Goal: Task Accomplishment & Management: Use online tool/utility

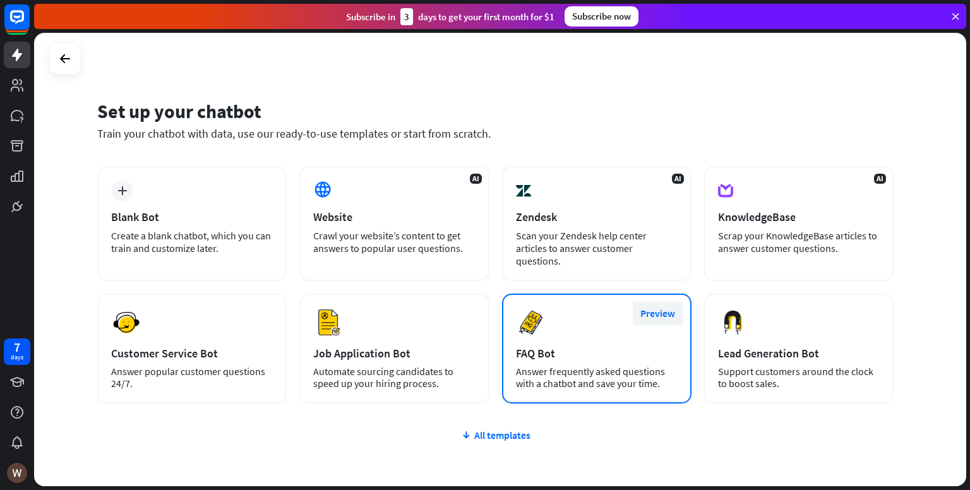
click at [651, 302] on button "Preview" at bounding box center [658, 313] width 51 height 23
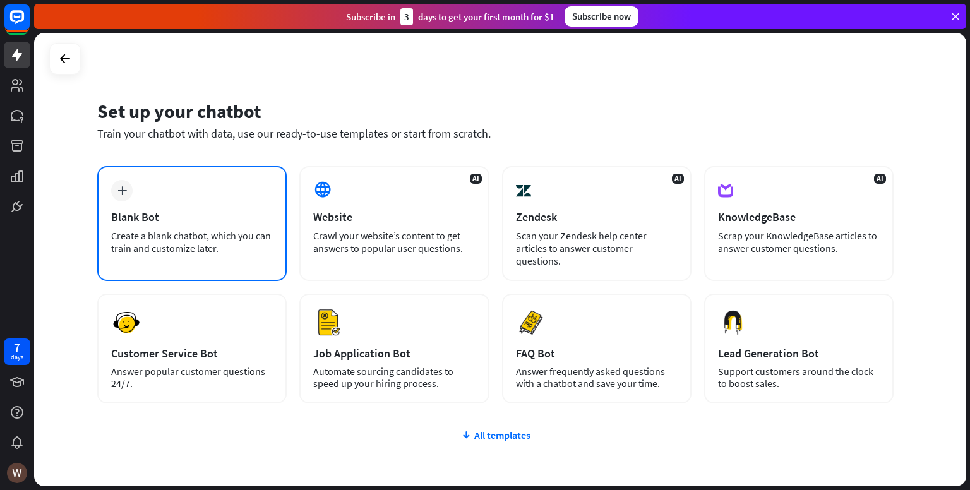
click at [258, 248] on div "Create a blank chatbot, which you can train and customize later." at bounding box center [192, 241] width 162 height 25
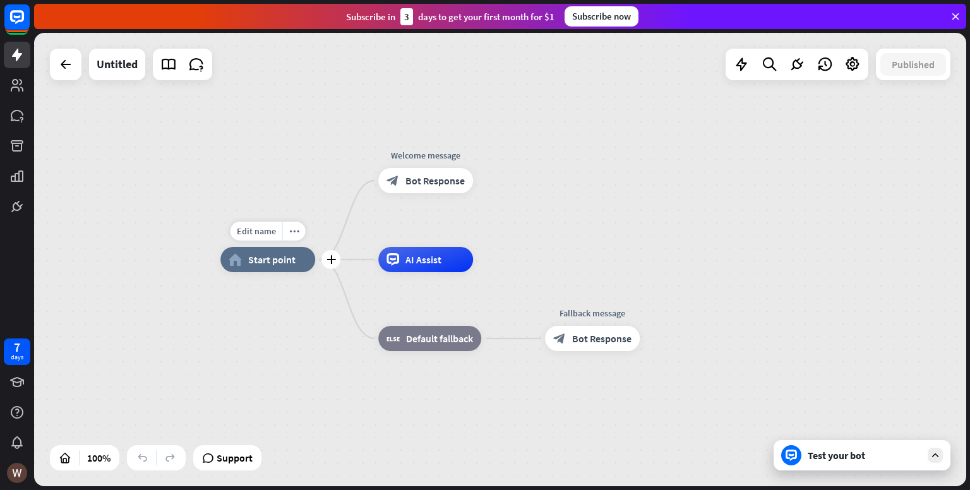
click at [272, 270] on div "home_2 Start point" at bounding box center [267, 259] width 95 height 25
click at [258, 226] on span "Edit name" at bounding box center [256, 230] width 39 height 11
click at [258, 230] on span "Edit name" at bounding box center [256, 230] width 39 height 11
type input "**********"
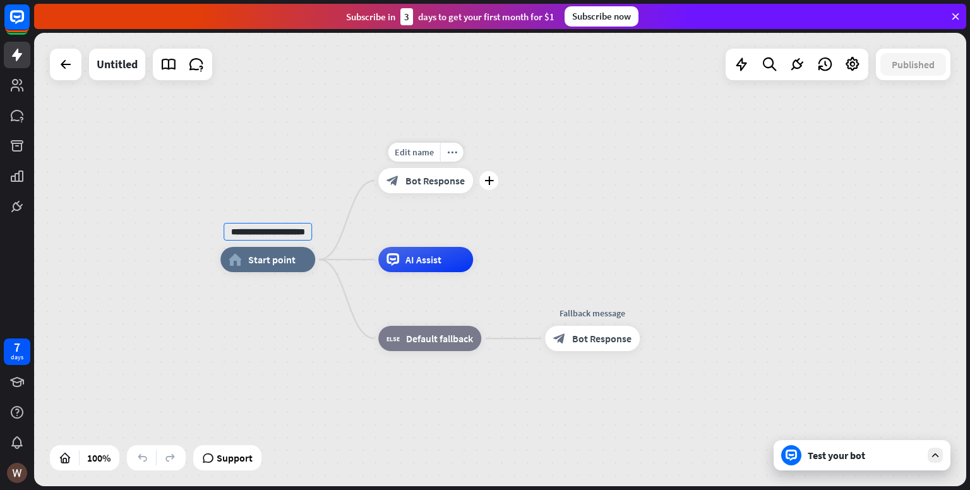
scroll to position [0, 0]
click at [405, 186] on div "**********" at bounding box center [500, 259] width 932 height 453
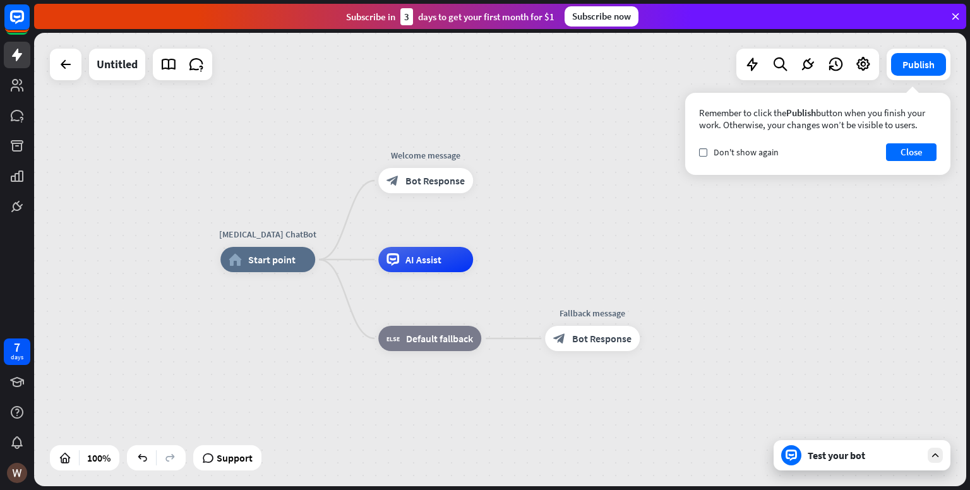
click at [872, 447] on div "Test your bot" at bounding box center [862, 455] width 177 height 30
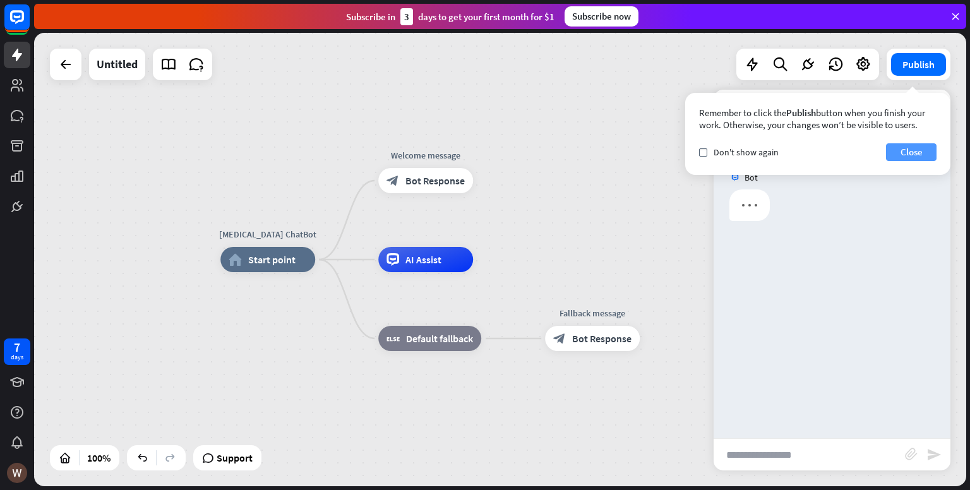
click at [909, 152] on button "Close" at bounding box center [911, 152] width 51 height 18
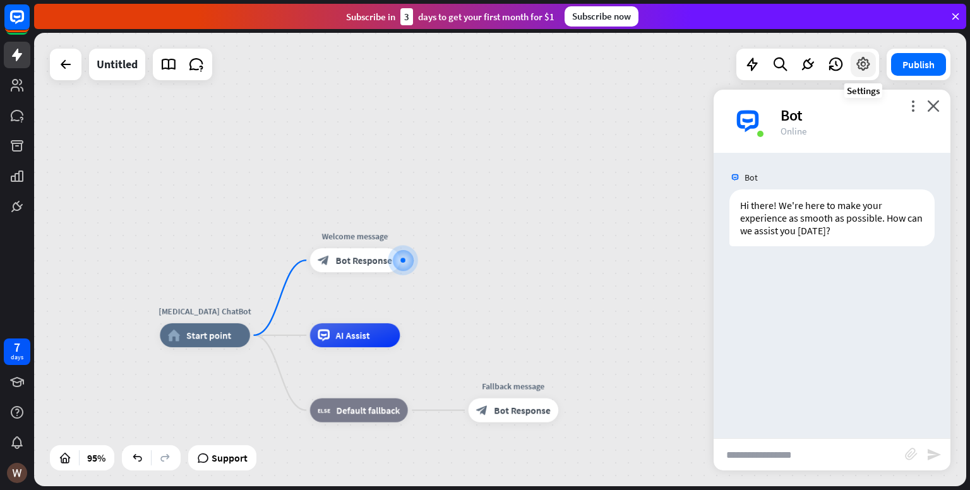
click at [855, 66] on icon at bounding box center [863, 64] width 16 height 16
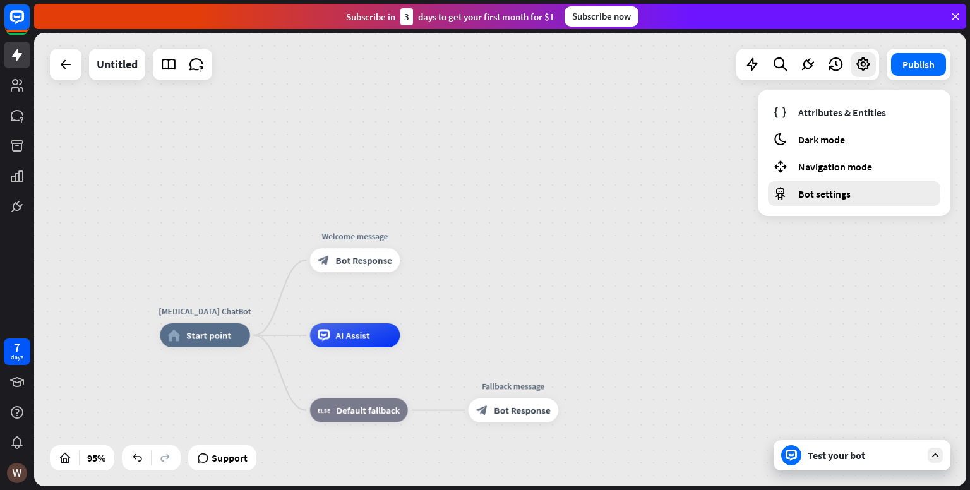
click at [830, 199] on span "Bot settings" at bounding box center [824, 194] width 52 height 13
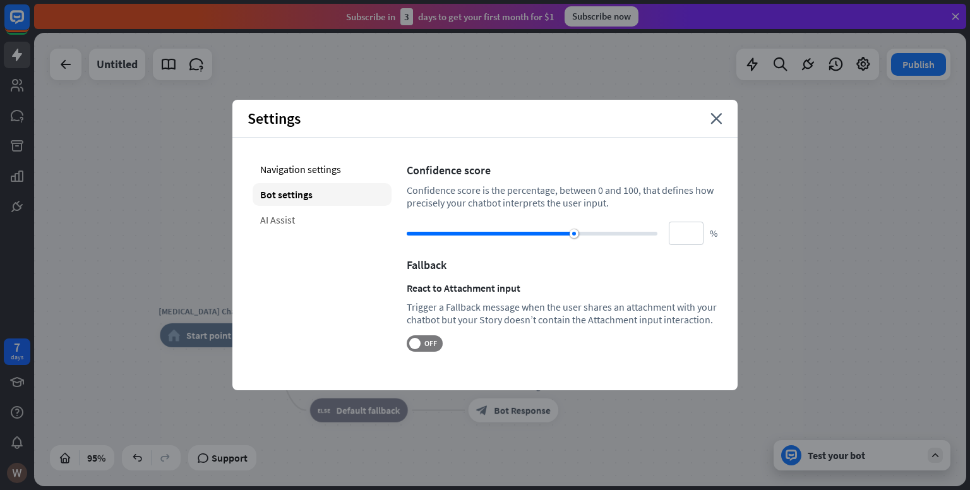
click at [275, 225] on div "AI Assist" at bounding box center [322, 219] width 139 height 23
type input "**"
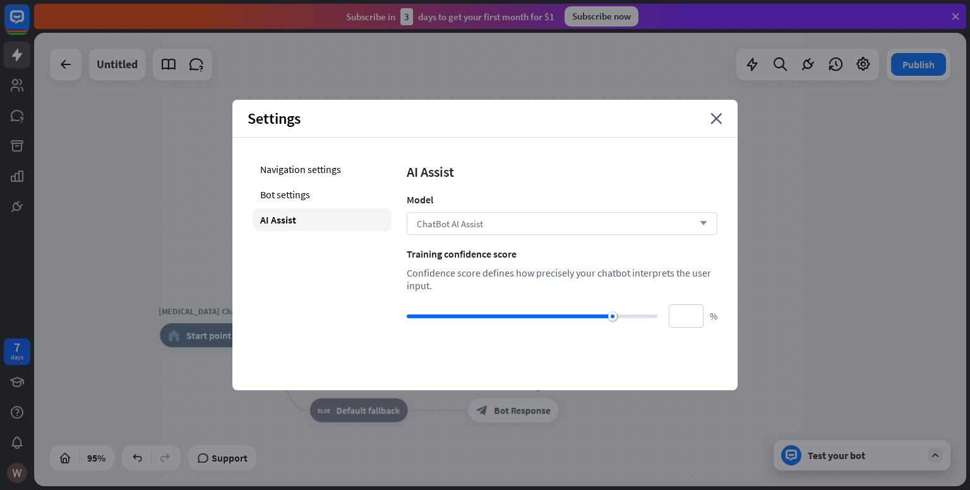
click at [472, 217] on div "ChatBot AI Assist arrow_down" at bounding box center [562, 223] width 311 height 23
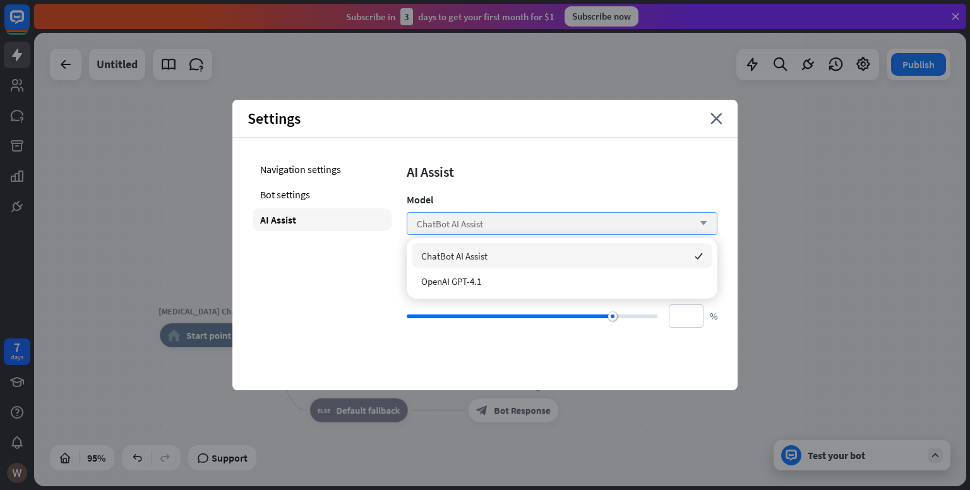
click at [486, 233] on div "ChatBot AI Assist arrow_down" at bounding box center [562, 223] width 311 height 23
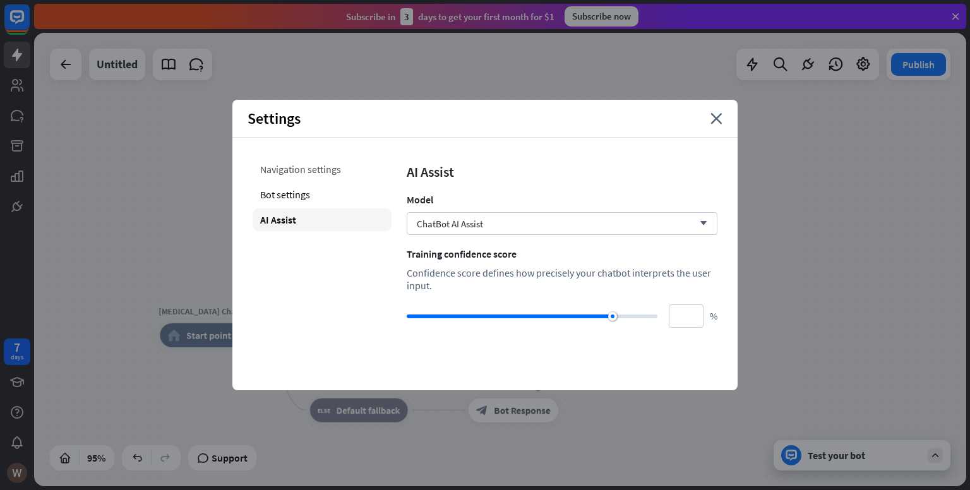
click at [290, 172] on div "Navigation settings" at bounding box center [322, 169] width 139 height 23
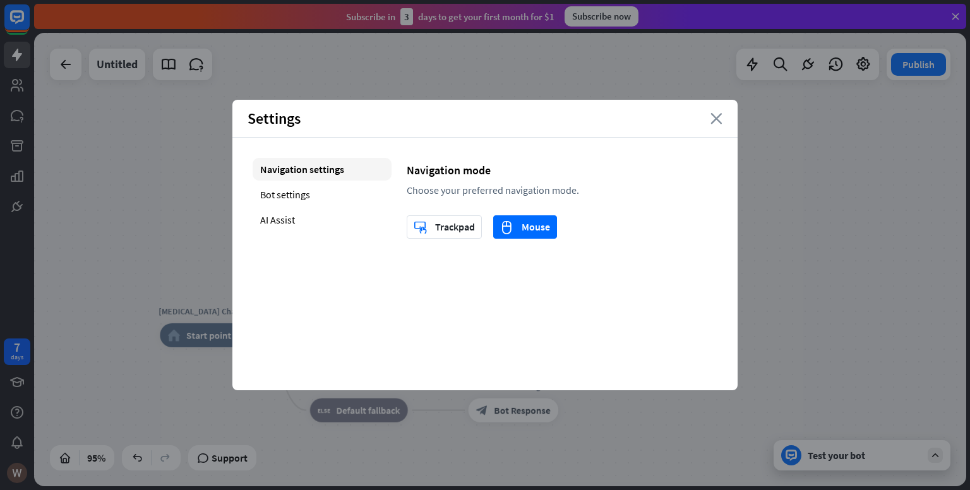
click at [717, 113] on icon "close" at bounding box center [716, 118] width 12 height 11
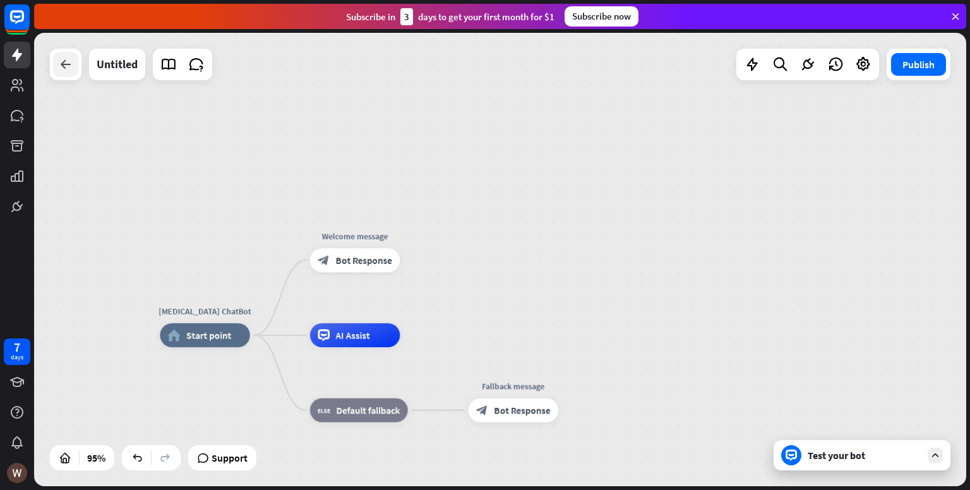
click at [56, 64] on div at bounding box center [65, 64] width 25 height 25
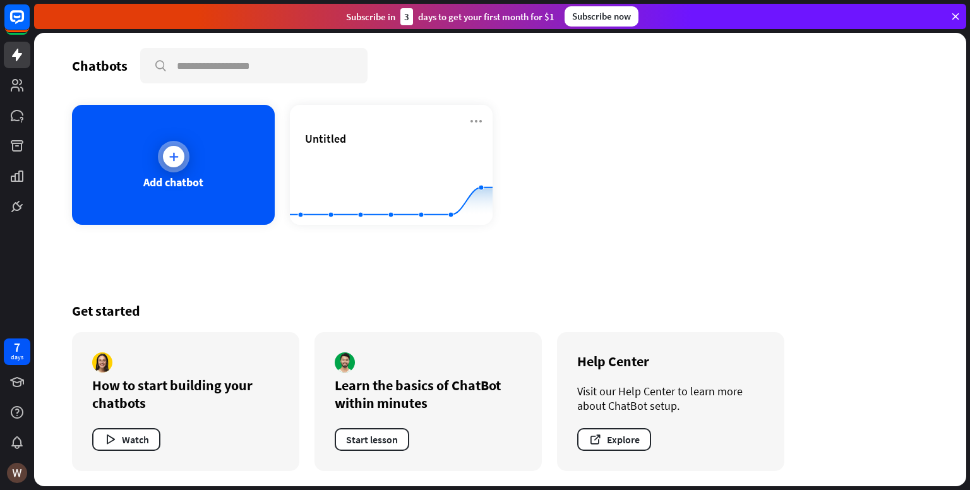
click at [228, 135] on div "Add chatbot" at bounding box center [173, 165] width 203 height 120
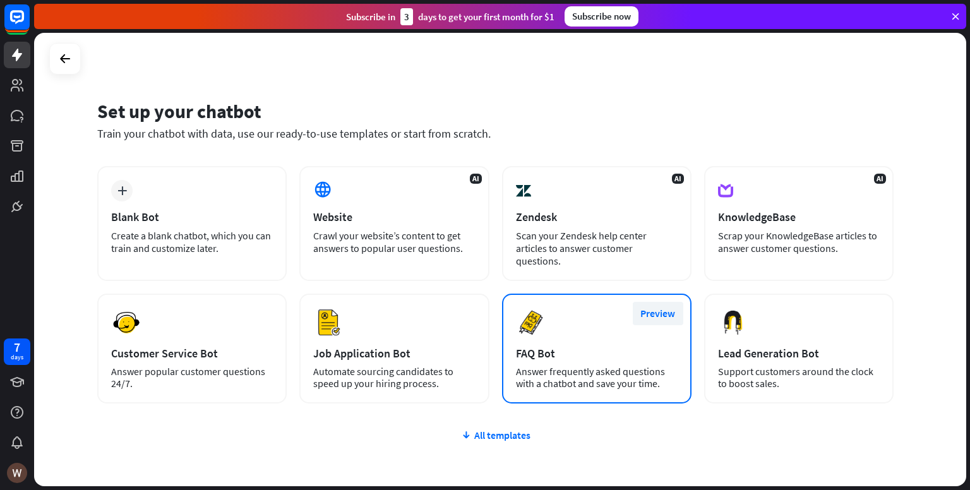
click at [644, 302] on button "Preview" at bounding box center [658, 313] width 51 height 23
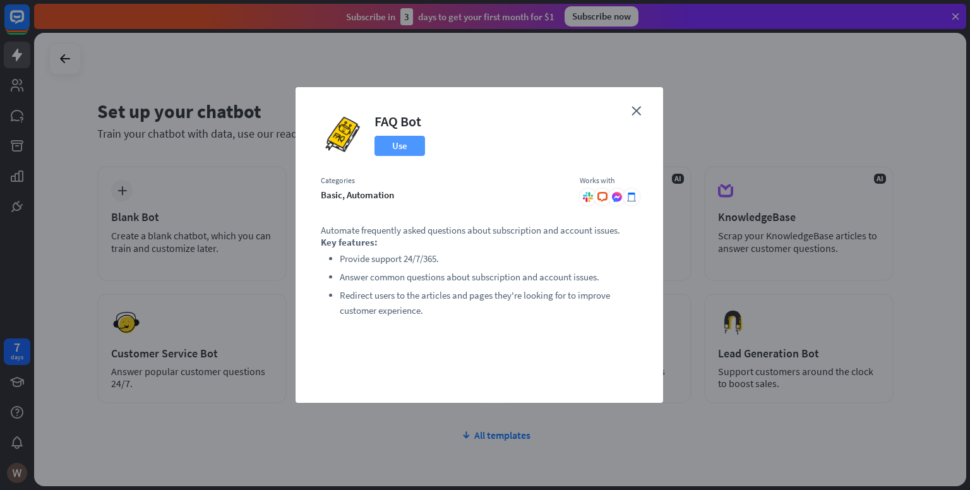
click at [400, 152] on button "Use" at bounding box center [399, 146] width 51 height 20
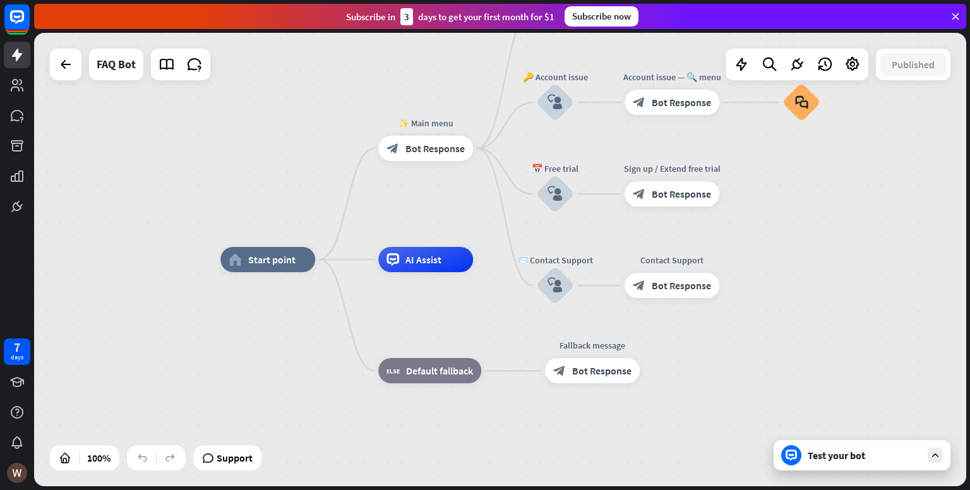
click at [946, 452] on div "Test your bot" at bounding box center [862, 455] width 177 height 30
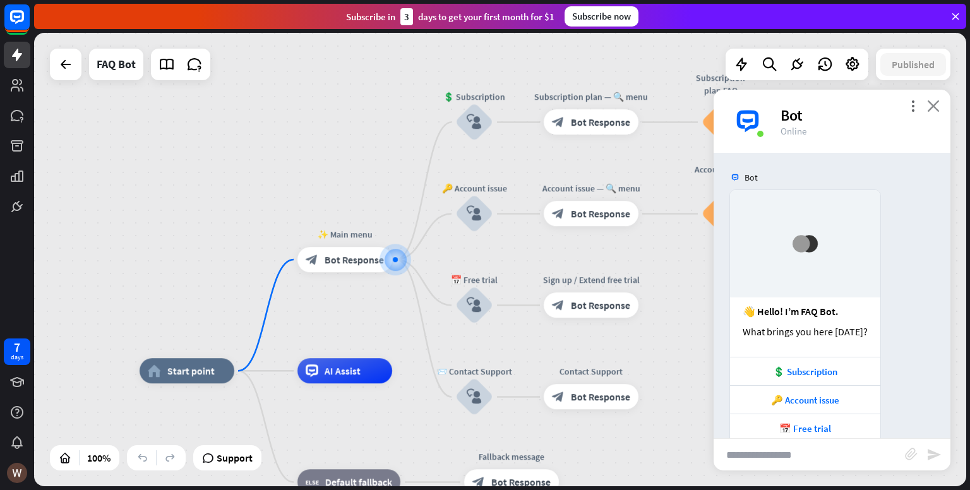
click at [936, 111] on icon "close" at bounding box center [933, 106] width 13 height 12
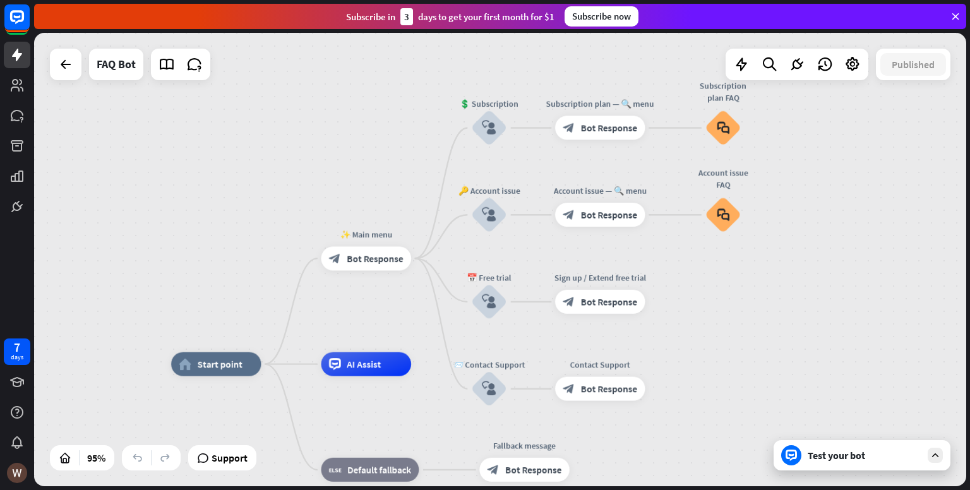
click at [942, 451] on div "Test your bot" at bounding box center [862, 455] width 177 height 30
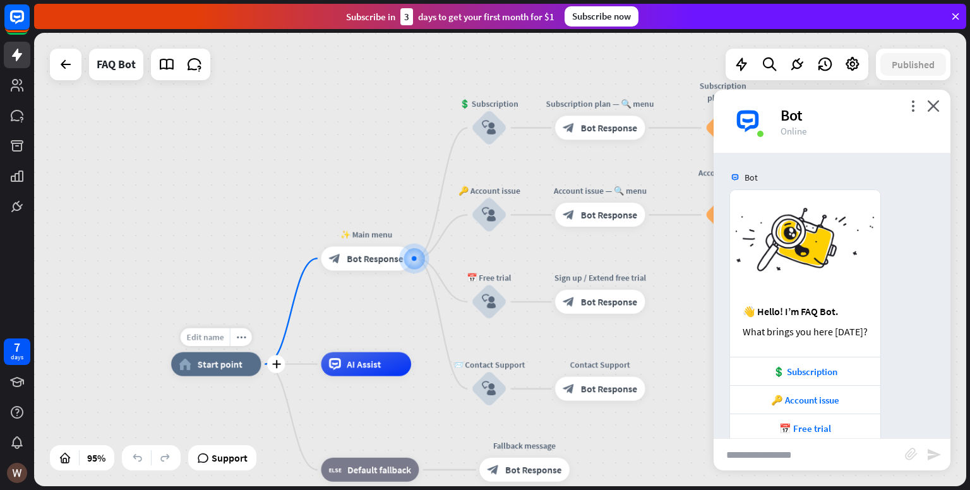
click at [202, 341] on span "Edit name" at bounding box center [204, 337] width 37 height 11
type input "**********"
click at [215, 145] on div "**********" at bounding box center [500, 259] width 932 height 453
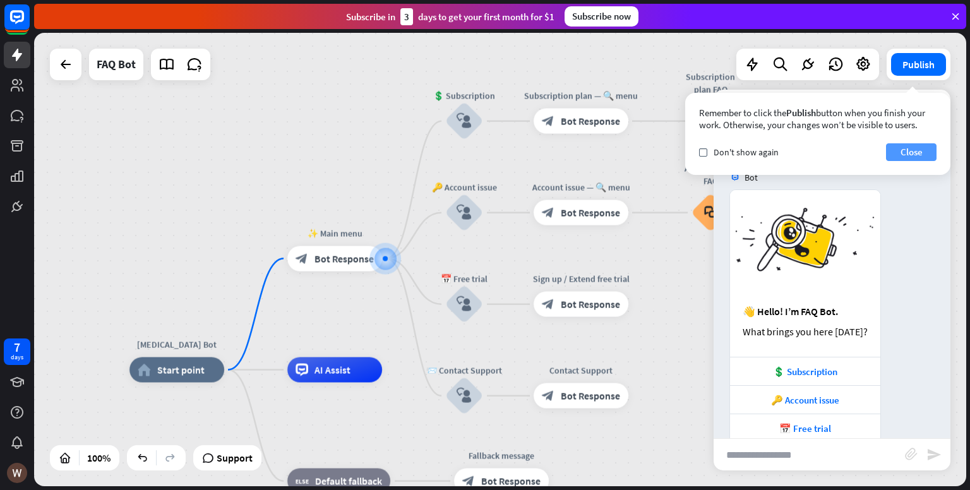
click at [904, 148] on button "Close" at bounding box center [911, 152] width 51 height 18
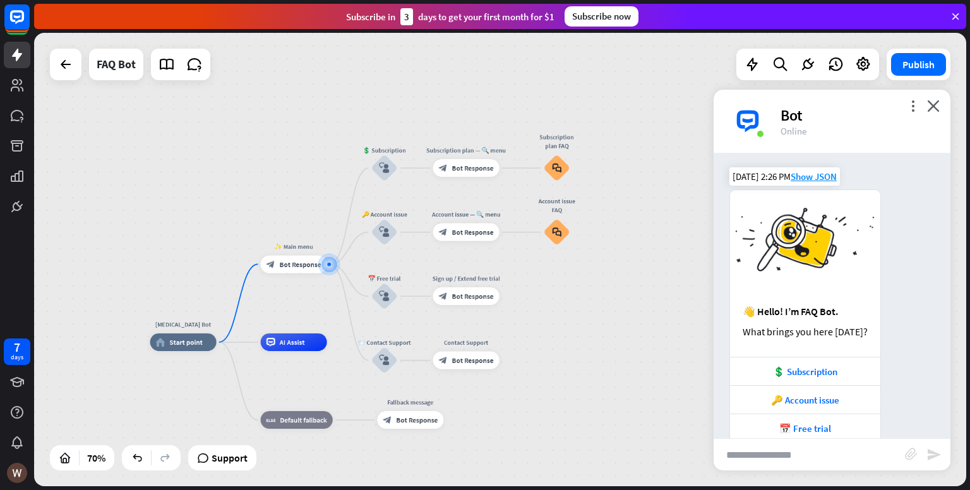
scroll to position [51, 0]
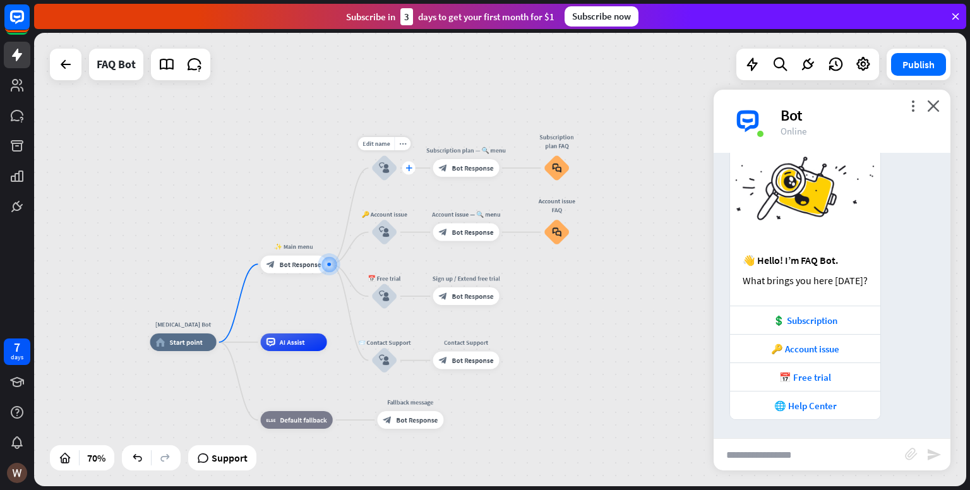
click at [407, 167] on icon "plus" at bounding box center [408, 168] width 7 height 6
click at [192, 100] on div "[MEDICAL_DATA] Bot home_2 Start point ✨ Main menu block_bot_response Bot Respon…" at bounding box center [500, 259] width 932 height 453
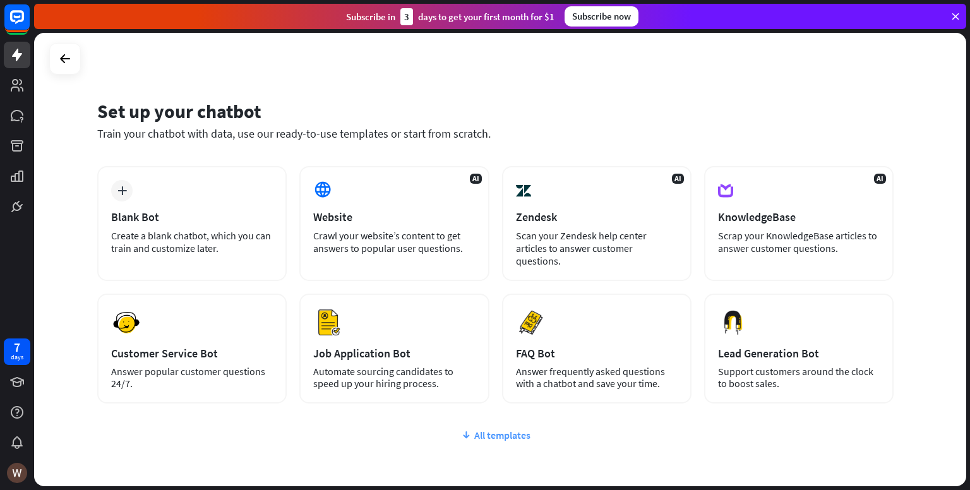
click at [487, 429] on div "All templates" at bounding box center [495, 435] width 796 height 13
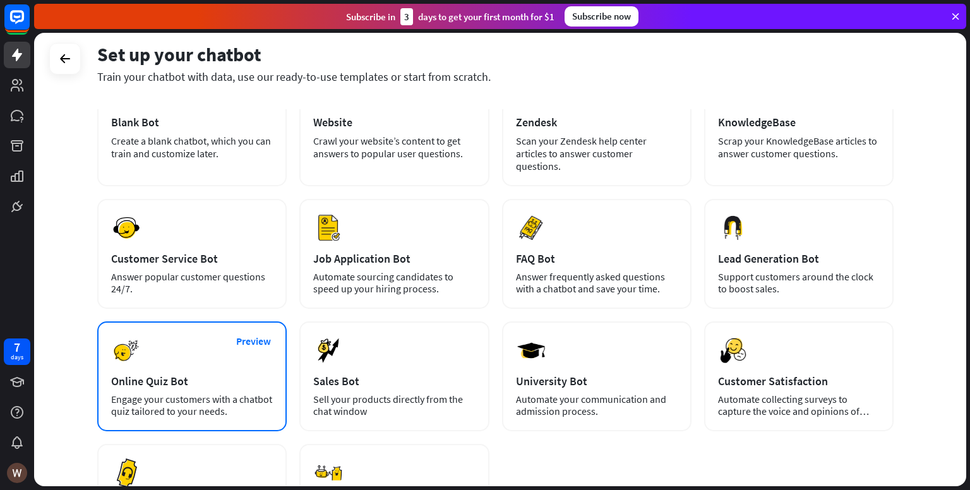
scroll to position [63, 0]
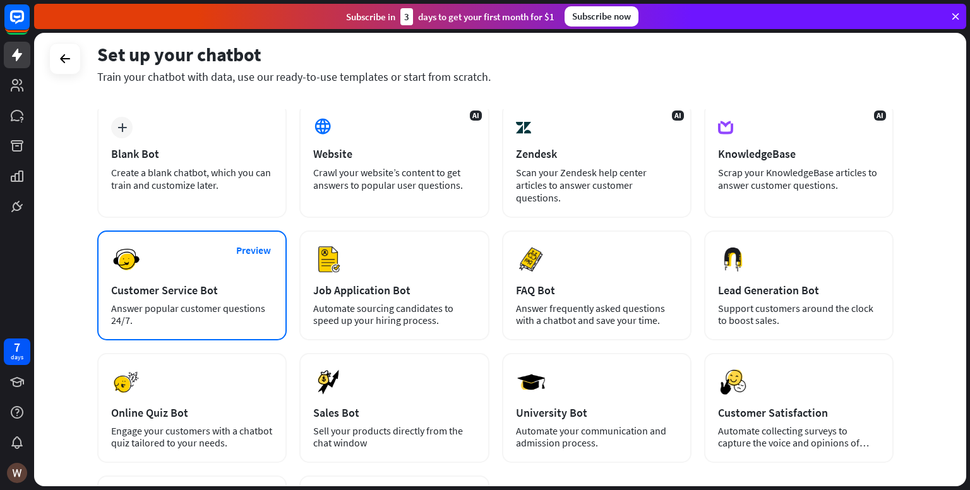
click at [218, 316] on div "Preview Customer Service Bot Answer popular customer questions 24/7." at bounding box center [191, 285] width 189 height 110
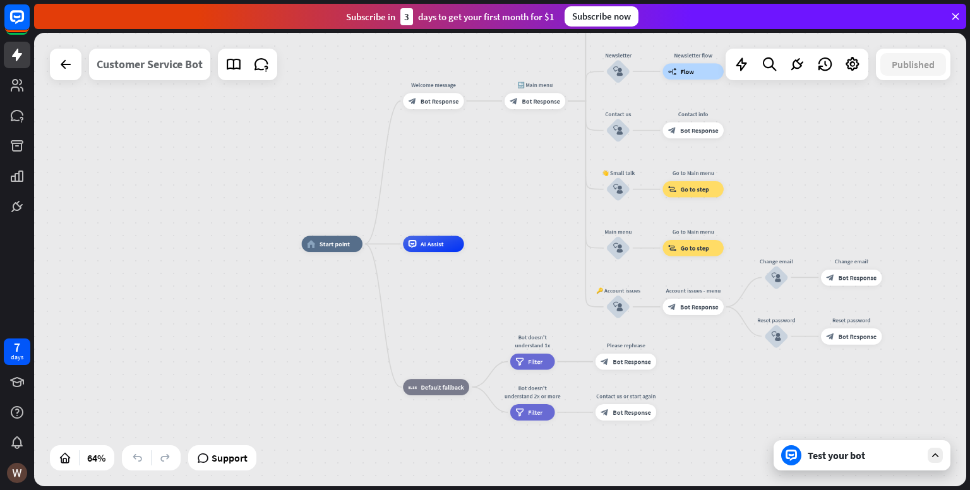
click at [143, 77] on div "Customer Service Bot" at bounding box center [150, 65] width 106 height 32
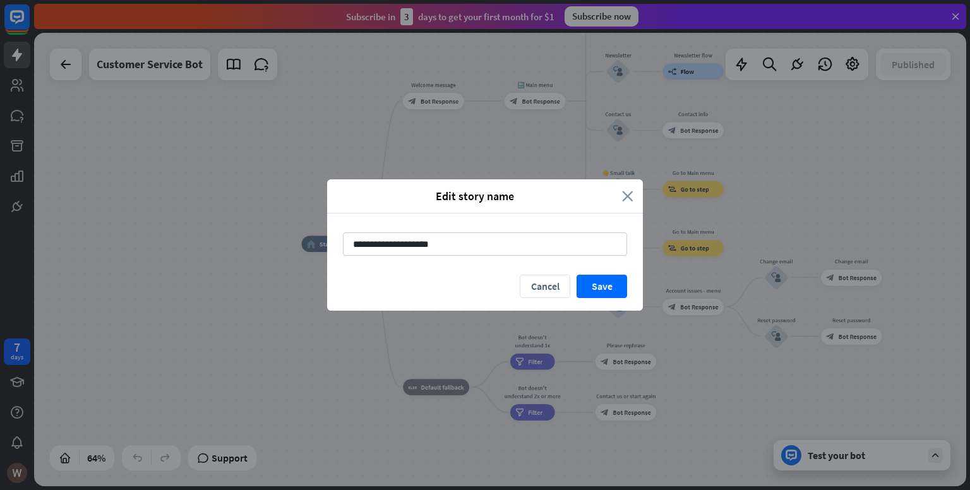
click at [630, 194] on icon "close" at bounding box center [627, 196] width 11 height 15
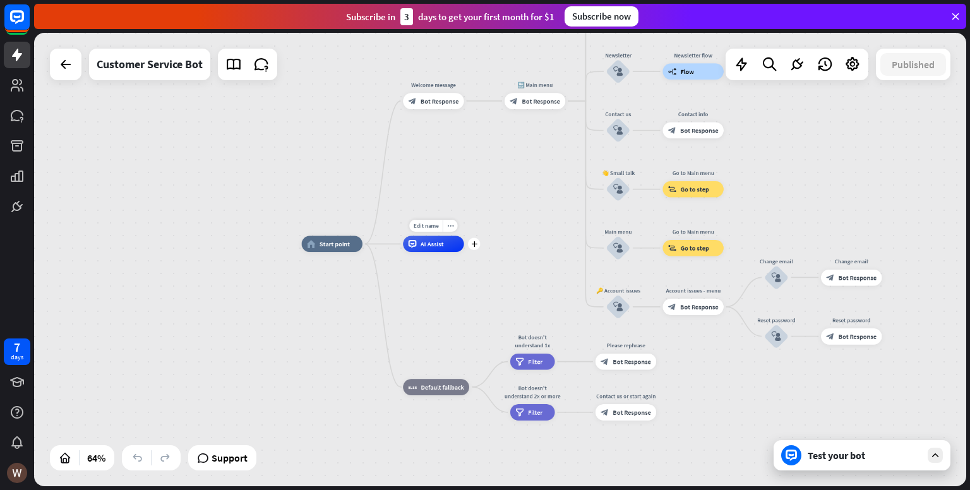
click at [444, 244] on div "AI Assist" at bounding box center [433, 244] width 61 height 16
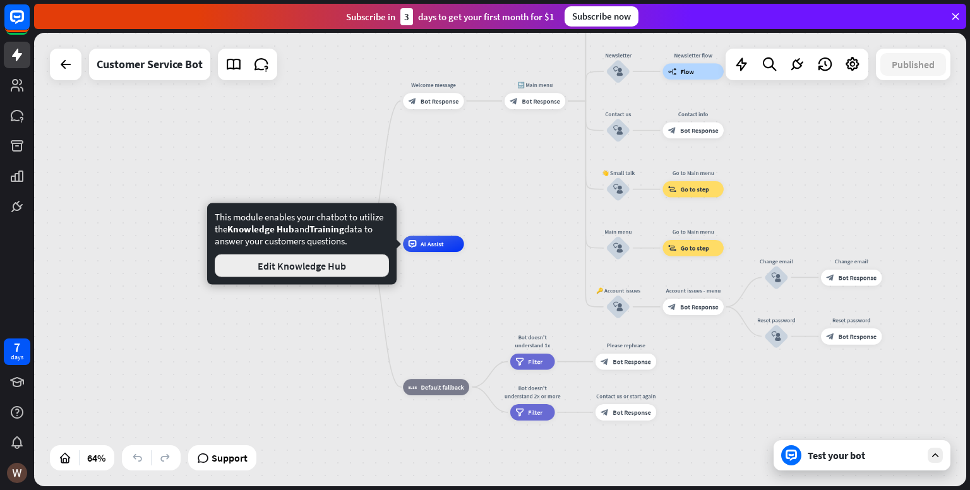
click at [372, 267] on button "Edit Knowledge Hub" at bounding box center [302, 265] width 174 height 23
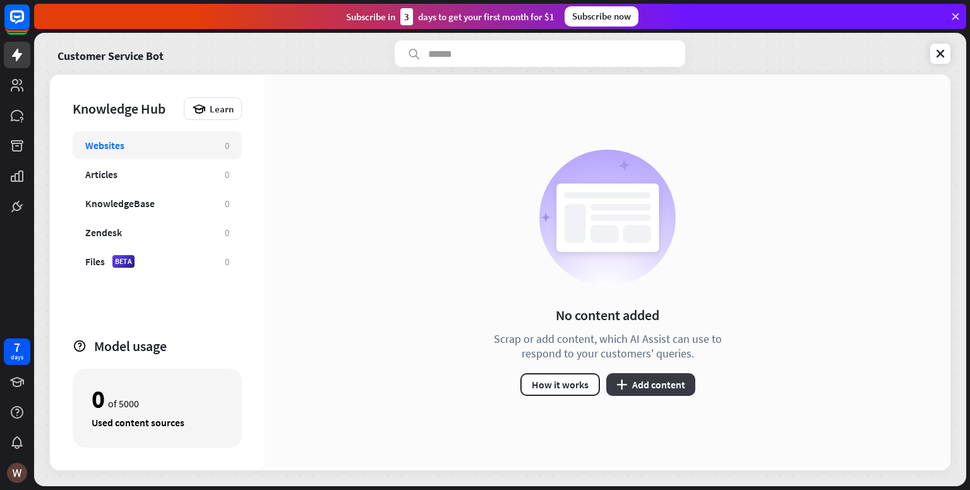
click at [672, 385] on button "plus Add content" at bounding box center [650, 384] width 89 height 23
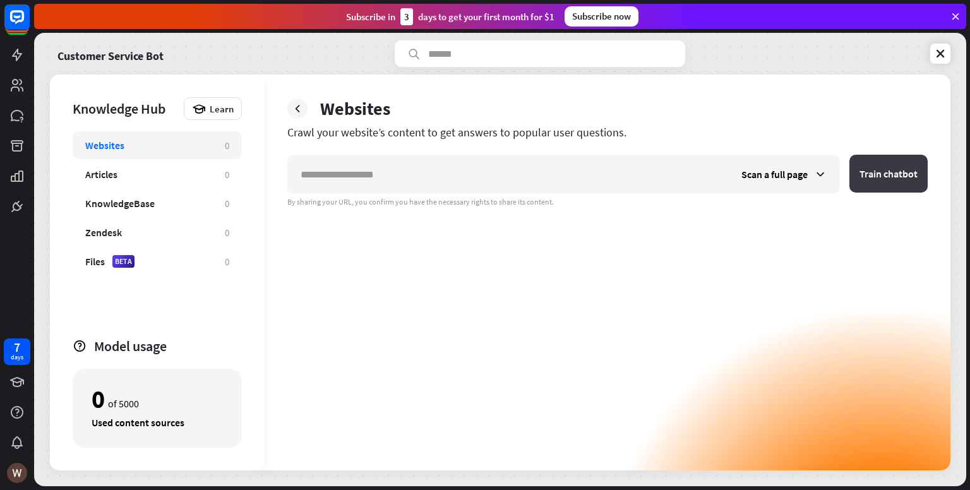
click at [912, 176] on button "Train chatbot" at bounding box center [888, 174] width 78 height 38
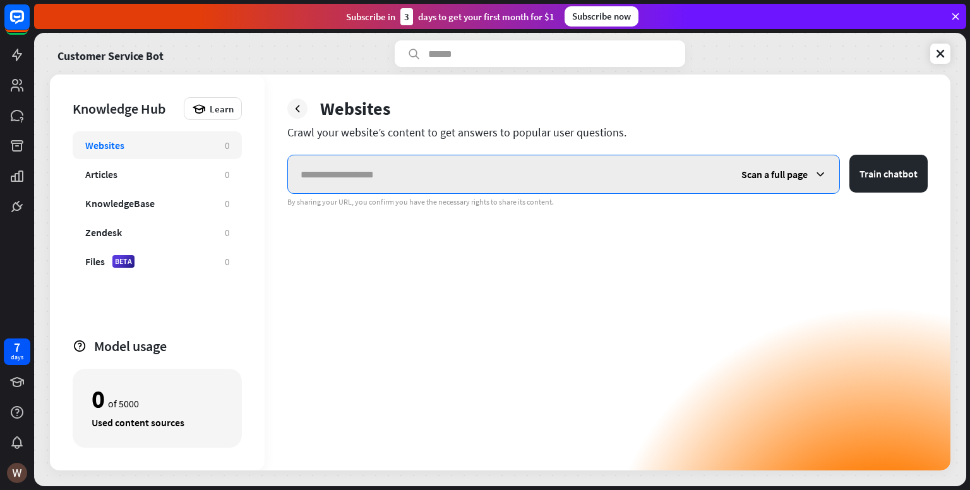
click at [365, 165] on input "text" at bounding box center [508, 174] width 441 height 38
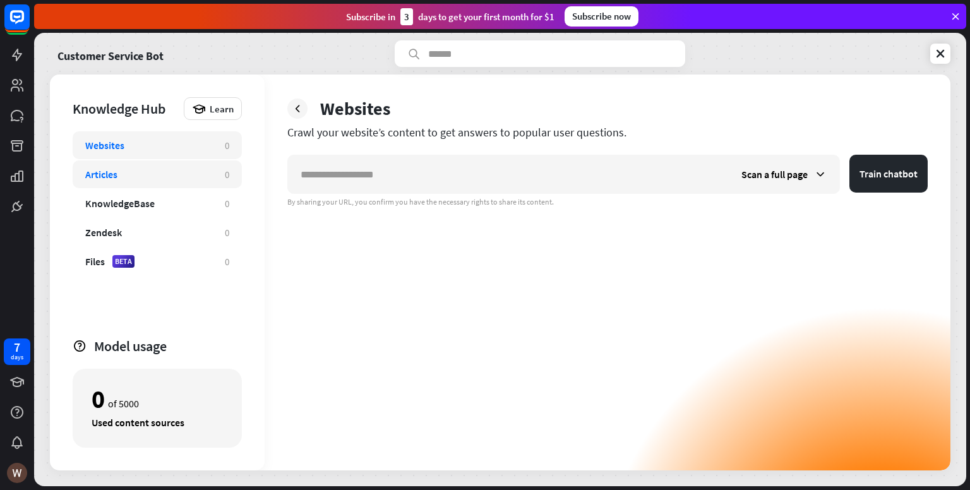
click at [116, 173] on div "Articles" at bounding box center [101, 174] width 32 height 13
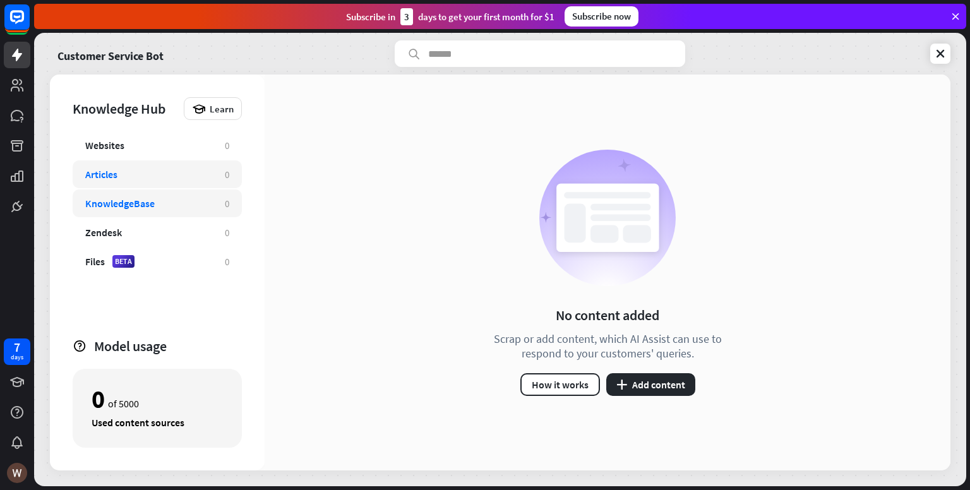
click at [143, 208] on div "KnowledgeBase" at bounding box center [119, 203] width 69 height 13
click at [20, 49] on icon at bounding box center [16, 54] width 15 height 15
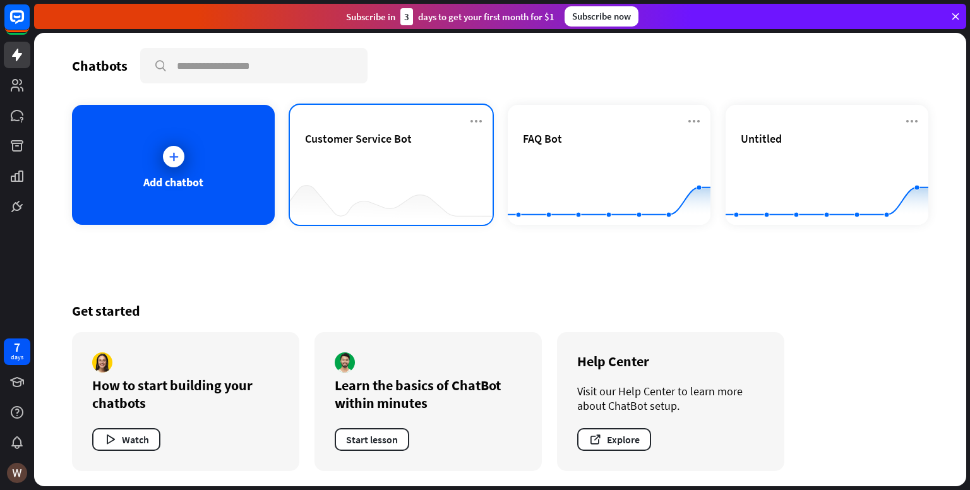
click at [351, 155] on div "Customer Service Bot" at bounding box center [391, 153] width 172 height 44
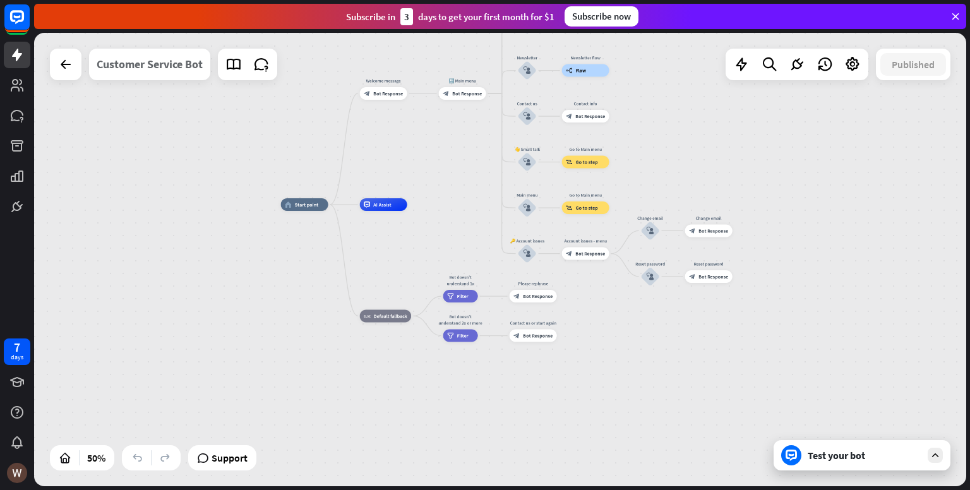
click at [158, 59] on div "Customer Service Bot" at bounding box center [150, 65] width 106 height 32
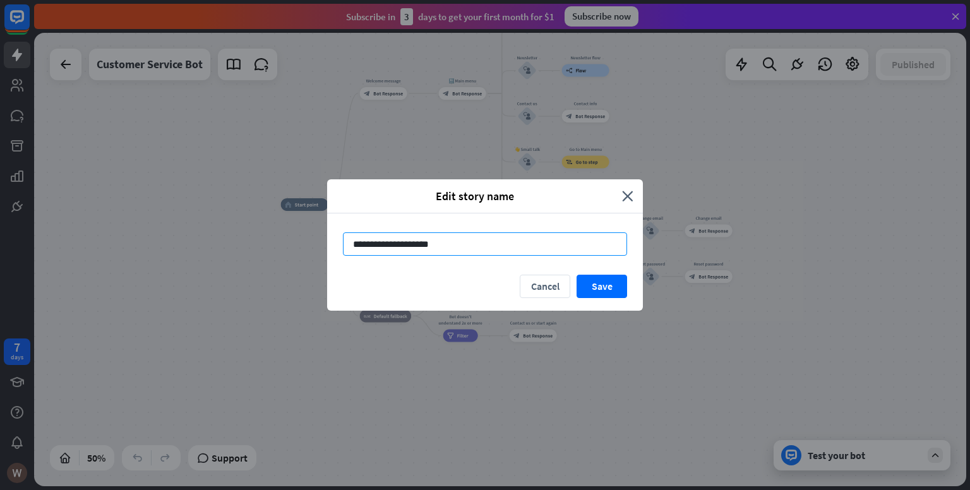
click at [387, 238] on input "**********" at bounding box center [485, 243] width 284 height 23
click at [386, 236] on input "**********" at bounding box center [485, 243] width 284 height 23
drag, startPoint x: 421, startPoint y: 244, endPoint x: 351, endPoint y: 241, distance: 70.2
click at [351, 241] on input "**********" at bounding box center [485, 243] width 284 height 23
type input "**********"
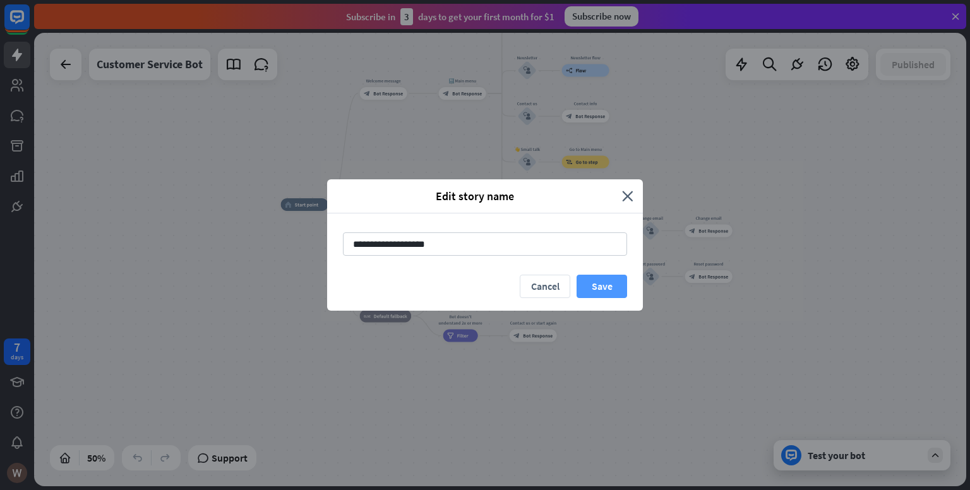
click at [594, 287] on button "Save" at bounding box center [602, 286] width 51 height 23
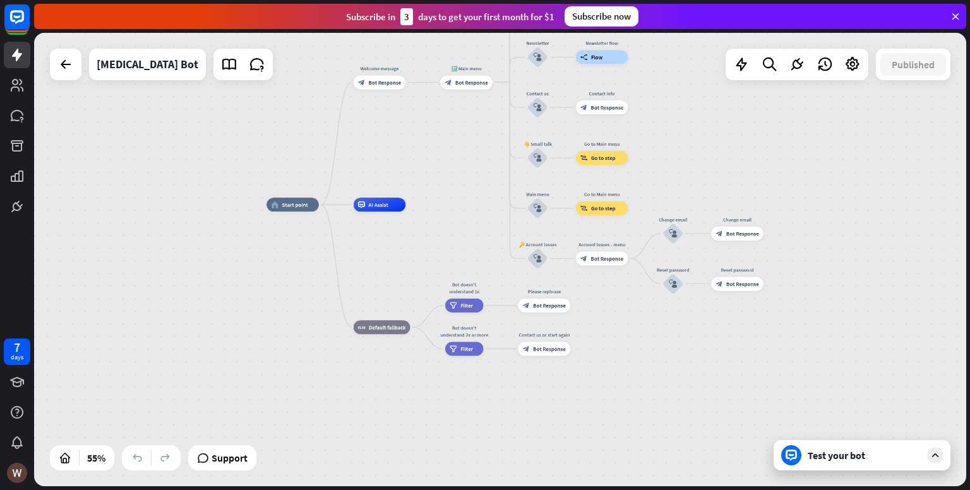
drag, startPoint x: 931, startPoint y: 458, endPoint x: 823, endPoint y: 412, distance: 117.4
click at [922, 453] on div "Test your bot" at bounding box center [862, 455] width 177 height 30
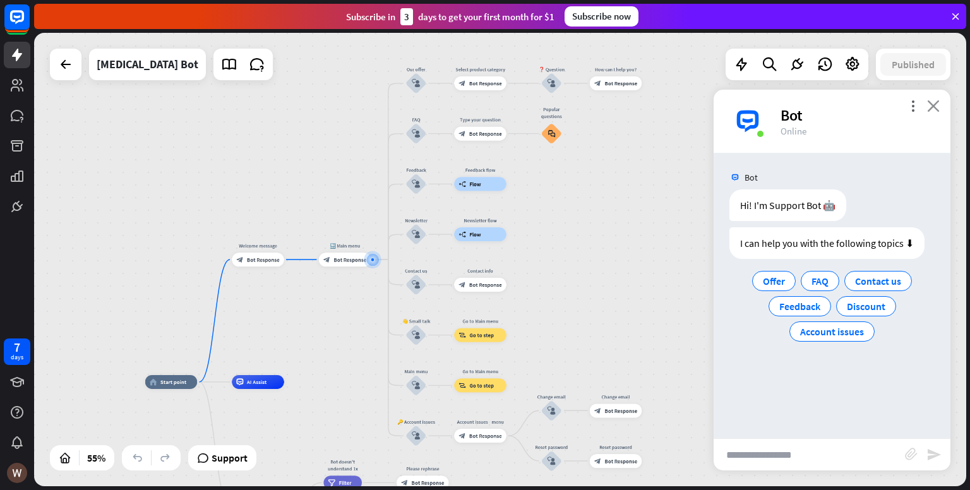
click at [937, 107] on icon "close" at bounding box center [933, 106] width 13 height 12
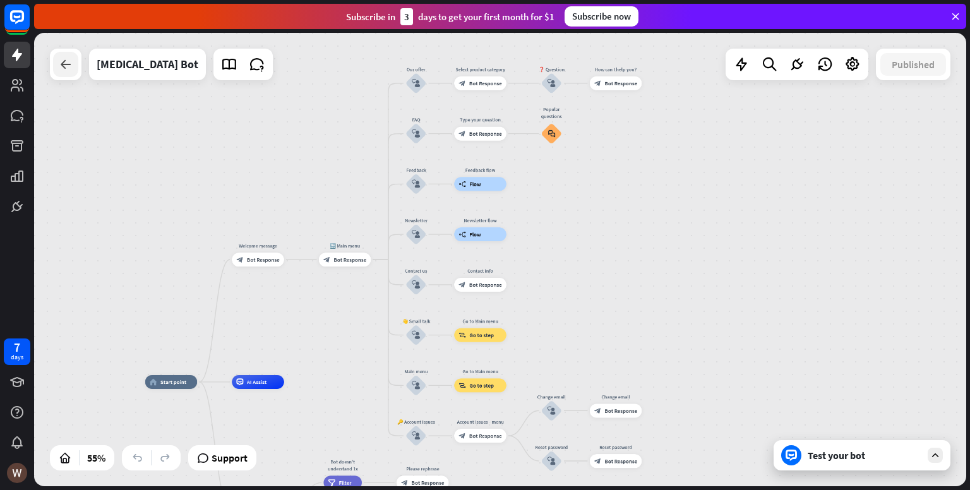
click at [61, 56] on div at bounding box center [65, 64] width 25 height 25
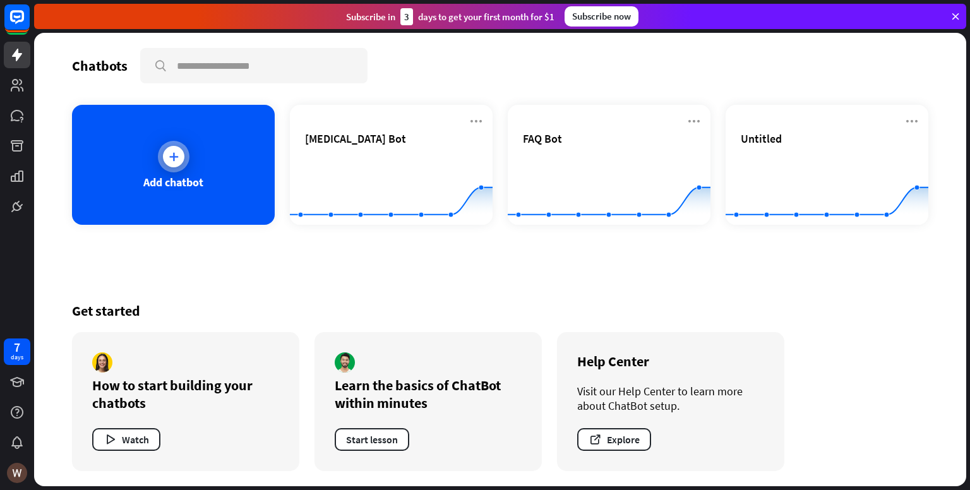
click at [221, 155] on div "Add chatbot" at bounding box center [173, 165] width 203 height 120
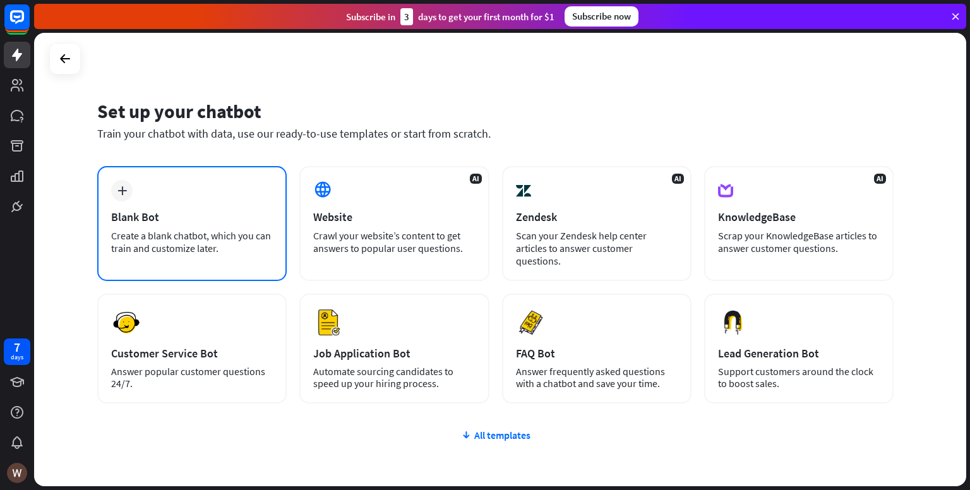
click at [262, 214] on div "Blank Bot" at bounding box center [192, 217] width 162 height 15
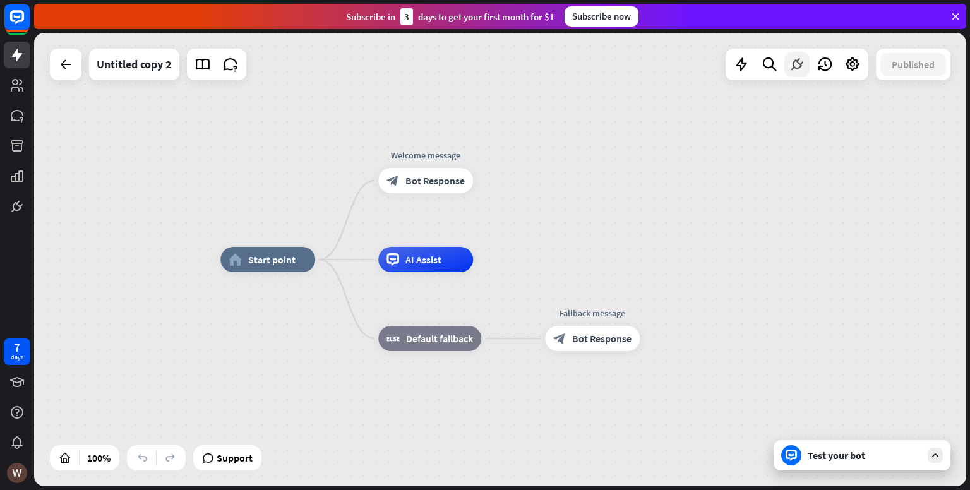
click at [804, 66] on icon at bounding box center [797, 64] width 16 height 16
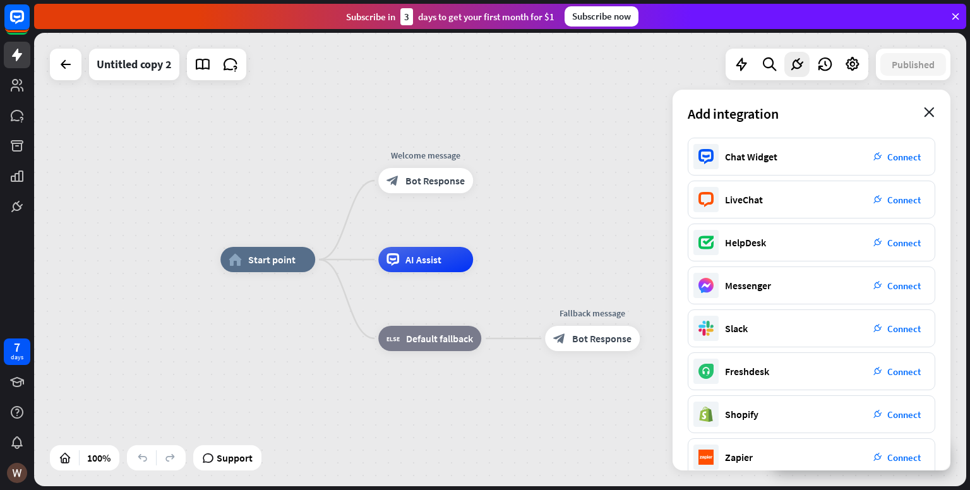
click at [931, 111] on icon "close" at bounding box center [929, 112] width 11 height 10
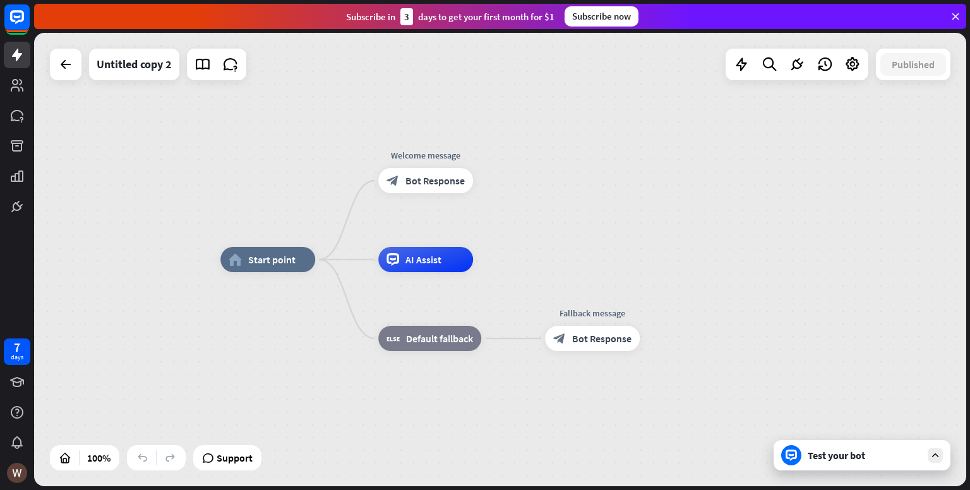
drag, startPoint x: 48, startPoint y: 83, endPoint x: 52, endPoint y: 75, distance: 8.5
click at [52, 76] on div "home_2 Start point Welcome message block_bot_response Bot Response AI Assist bl…" at bounding box center [500, 259] width 932 height 453
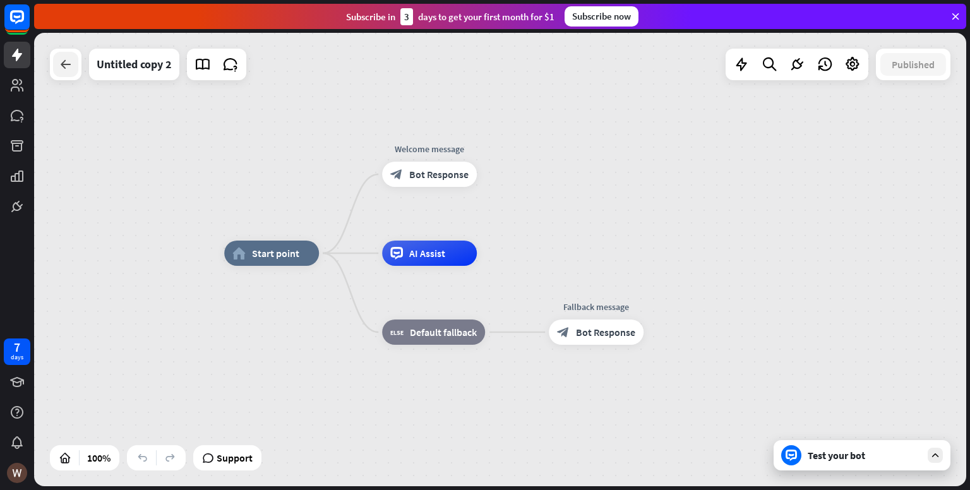
click at [54, 74] on div at bounding box center [65, 64] width 25 height 25
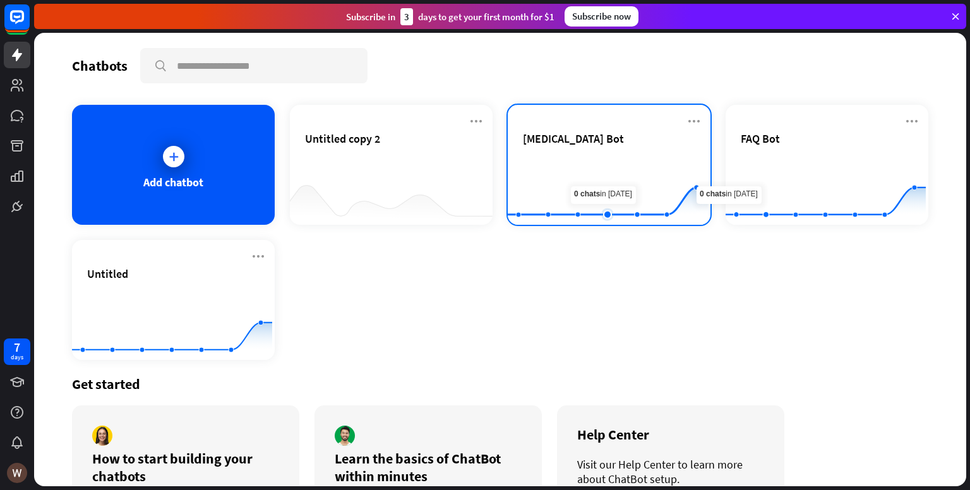
click at [605, 163] on rect at bounding box center [608, 193] width 200 height 79
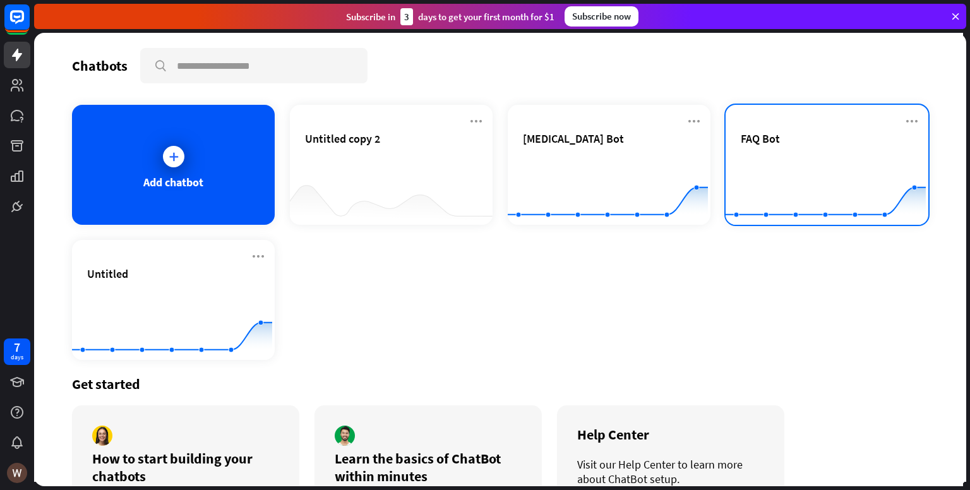
click at [750, 138] on span "FAQ Bot" at bounding box center [760, 138] width 39 height 15
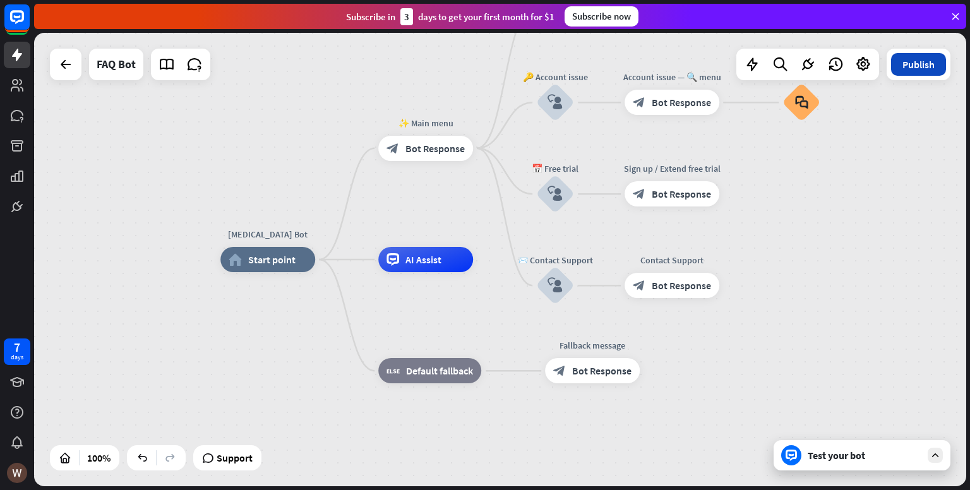
click at [912, 74] on button "Publish" at bounding box center [918, 64] width 55 height 23
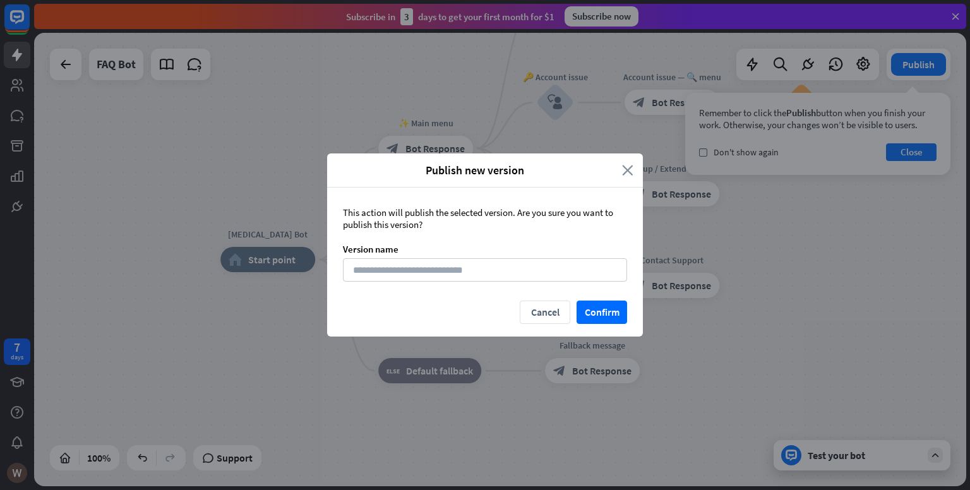
click at [631, 172] on icon "close" at bounding box center [627, 170] width 11 height 15
